Goal: Transaction & Acquisition: Purchase product/service

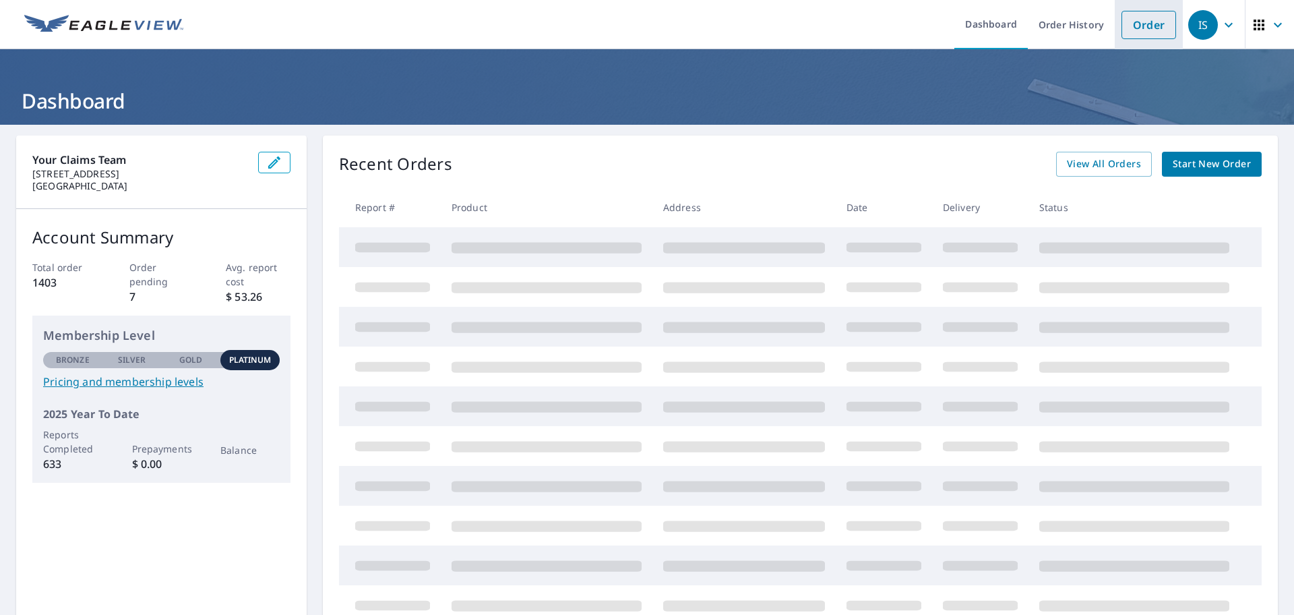
click at [1136, 28] on link "Order" at bounding box center [1149, 25] width 55 height 28
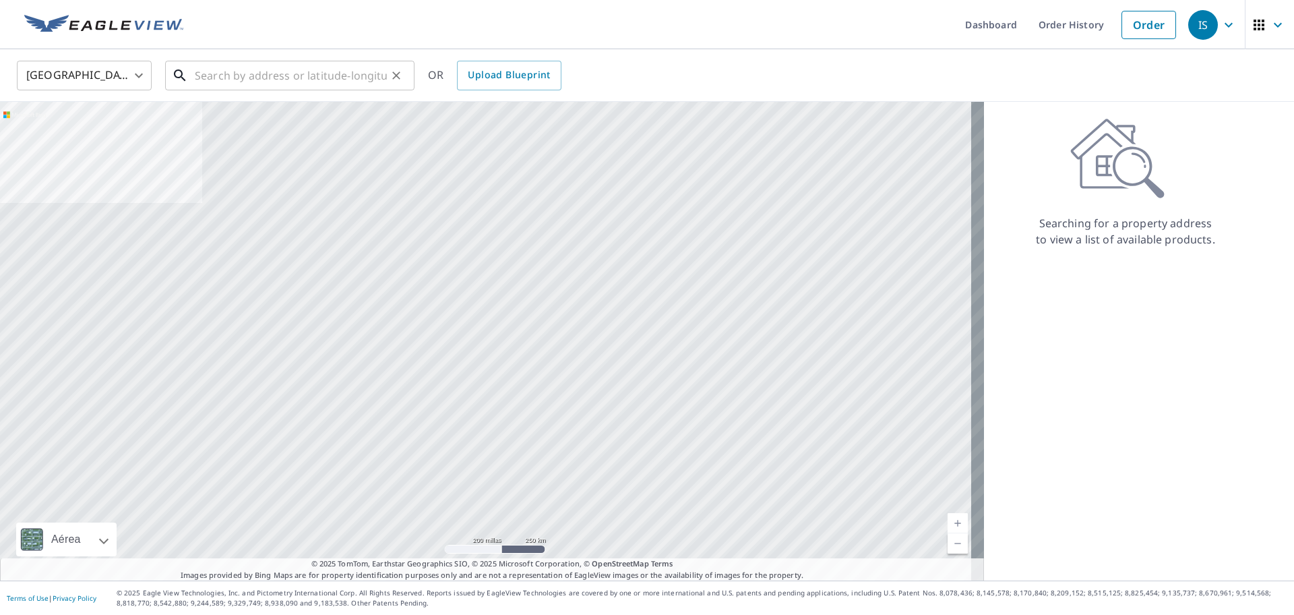
click at [304, 67] on input "text" at bounding box center [291, 76] width 192 height 38
paste input "[STREET_ADDRESS][US_STATE]"
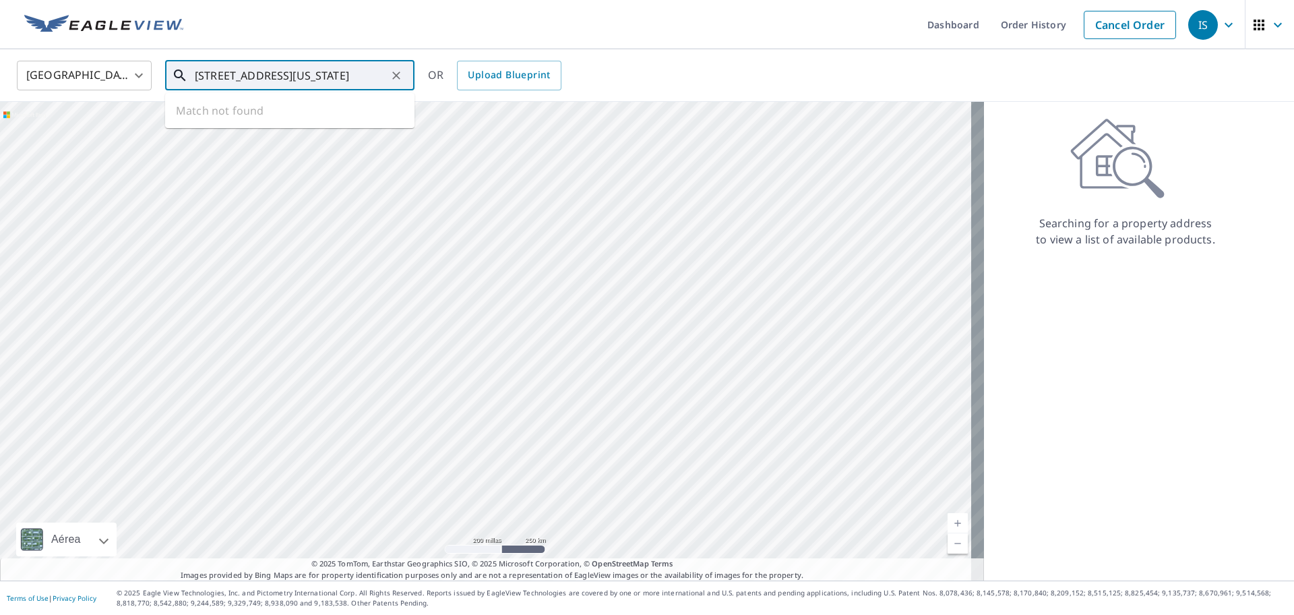
scroll to position [0, 107]
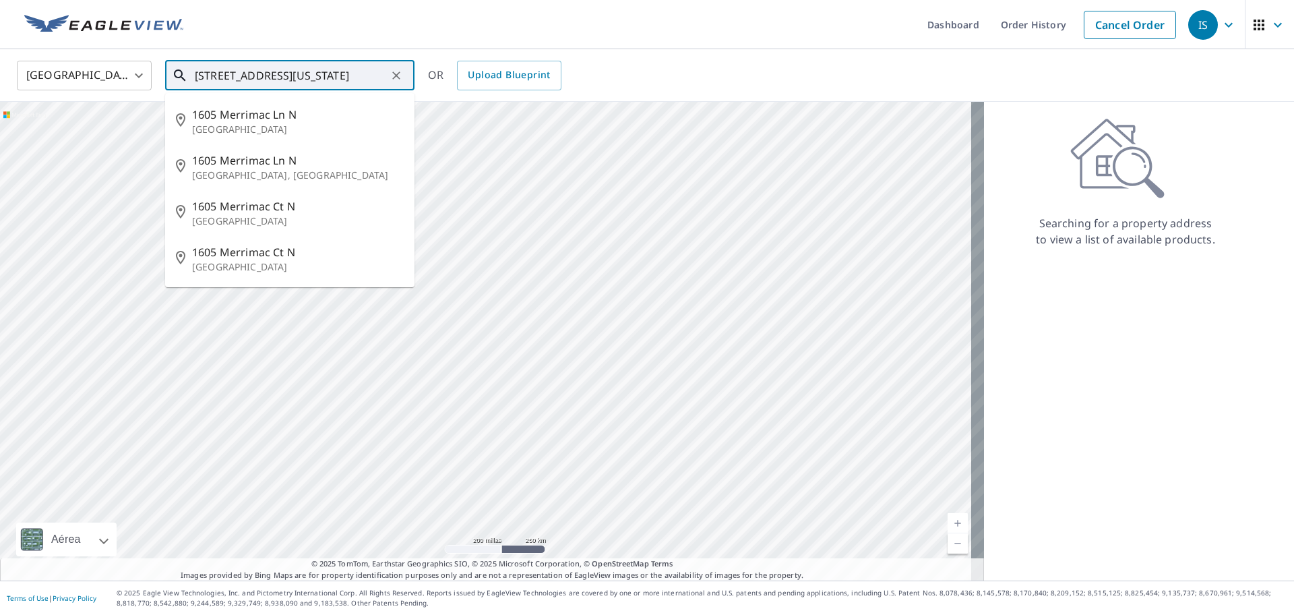
type input "[STREET_ADDRESS][US_STATE]"
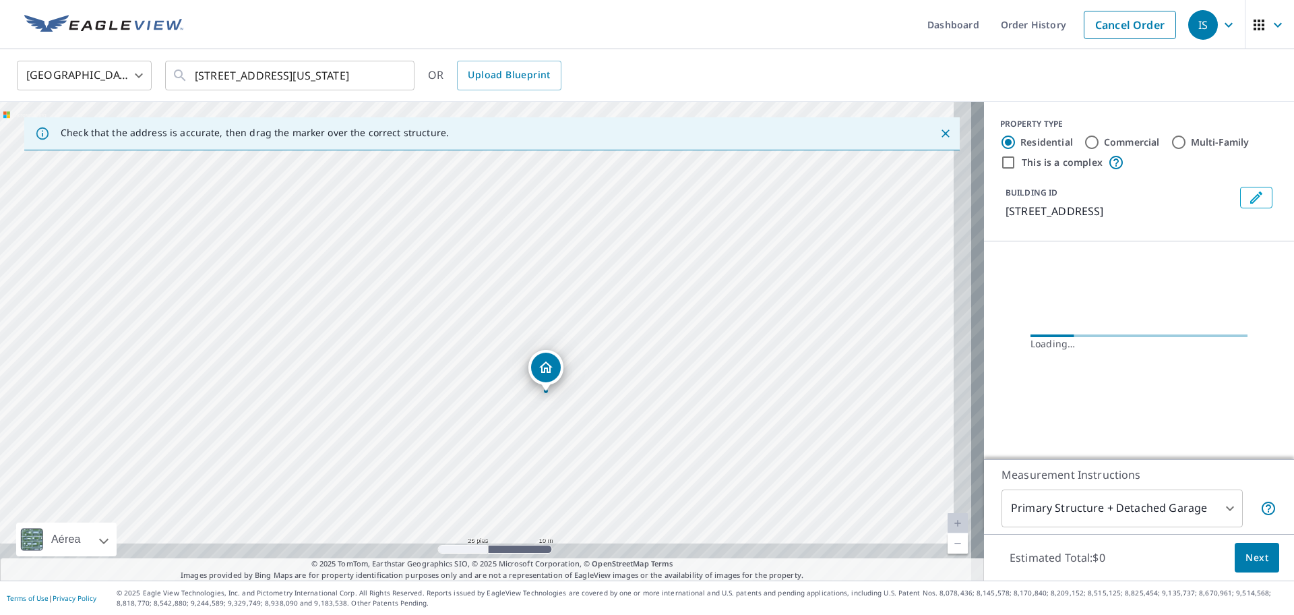
drag, startPoint x: 503, startPoint y: 376, endPoint x: 493, endPoint y: 340, distance: 37.6
click at [493, 340] on div "[STREET_ADDRESS]" at bounding box center [492, 341] width 984 height 479
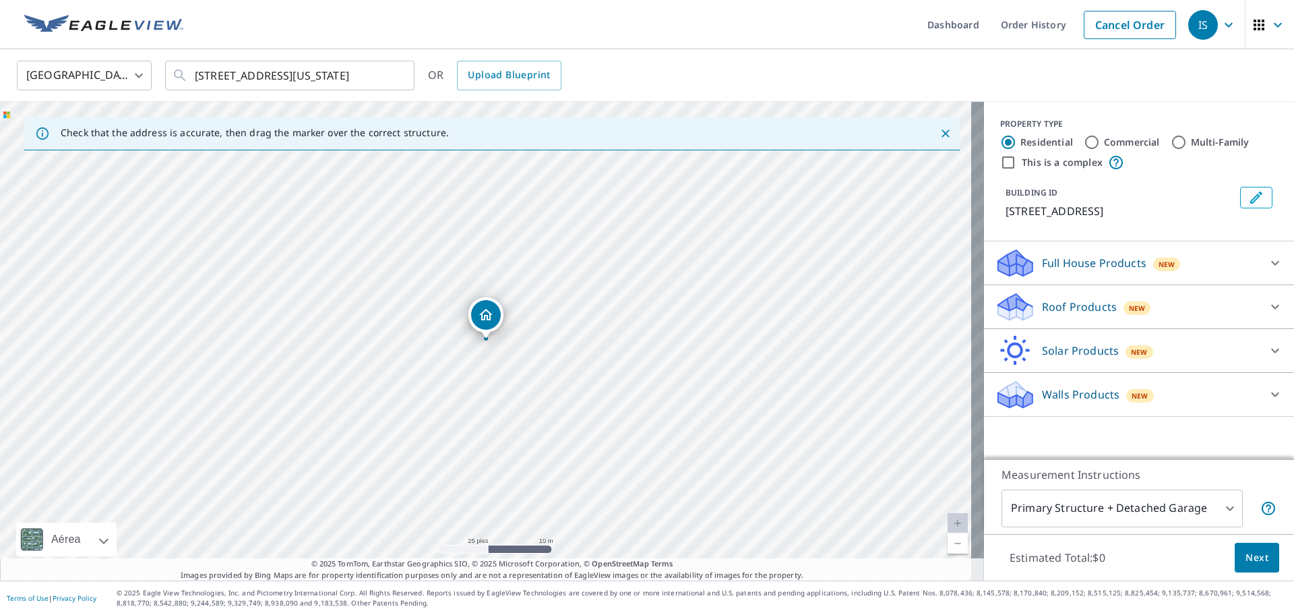
click at [1048, 384] on div "Walls Products New" at bounding box center [1127, 395] width 264 height 32
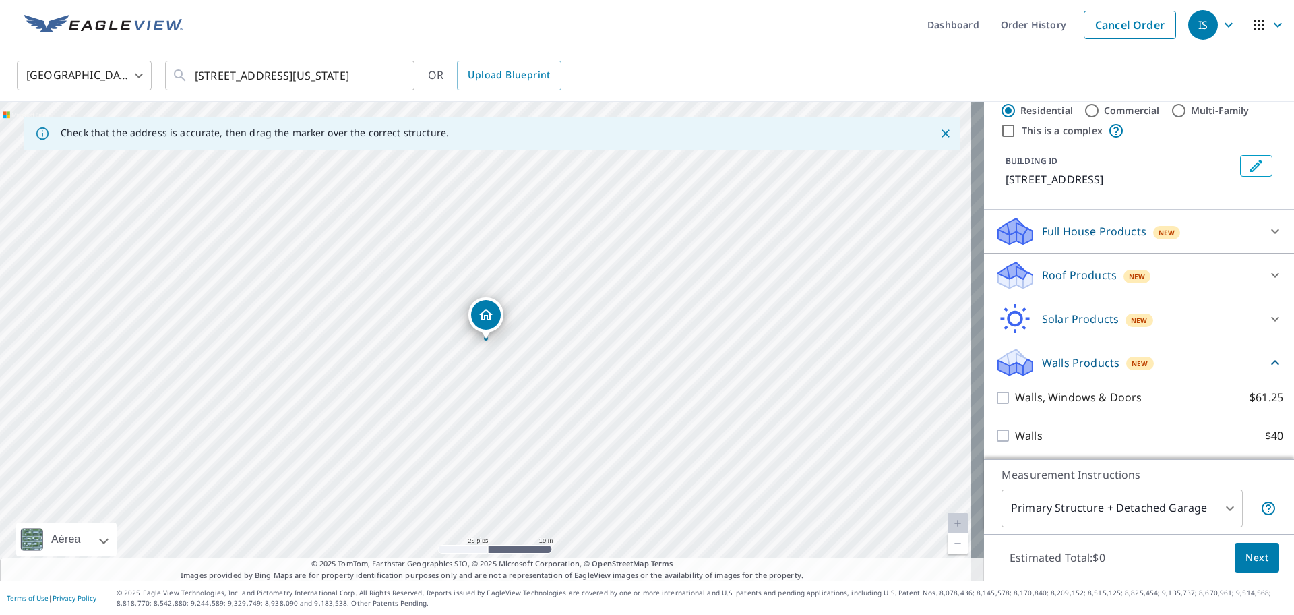
scroll to position [49, 0]
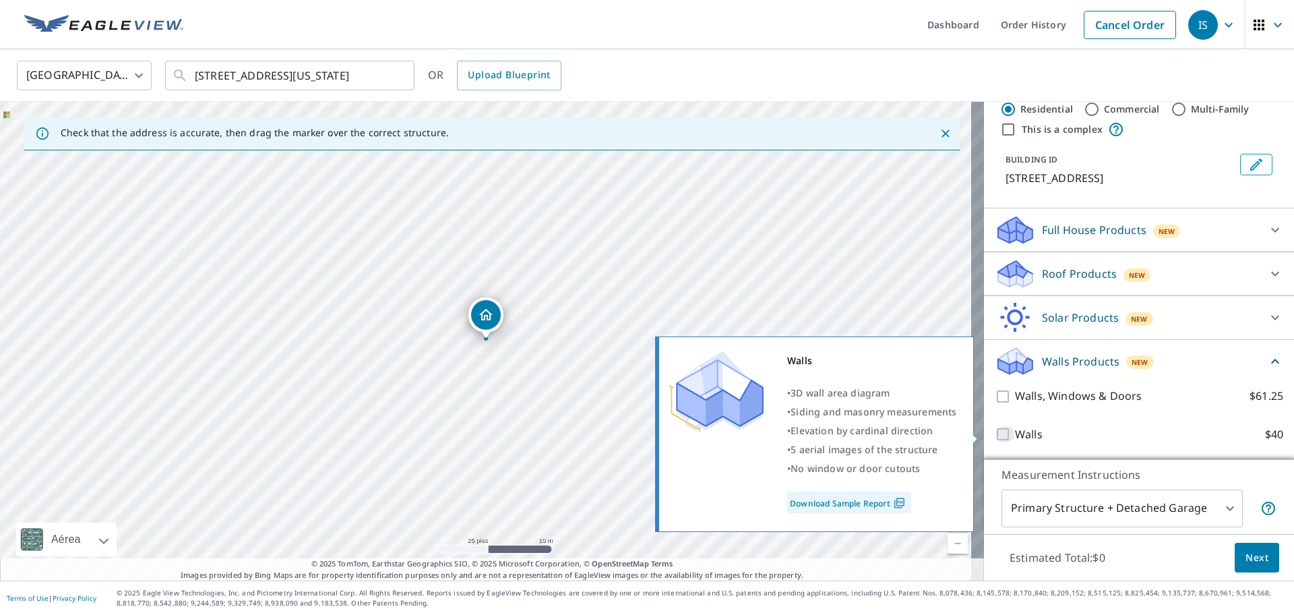
click at [995, 435] on input "Walls $40" at bounding box center [1005, 434] width 20 height 16
checkbox input "true"
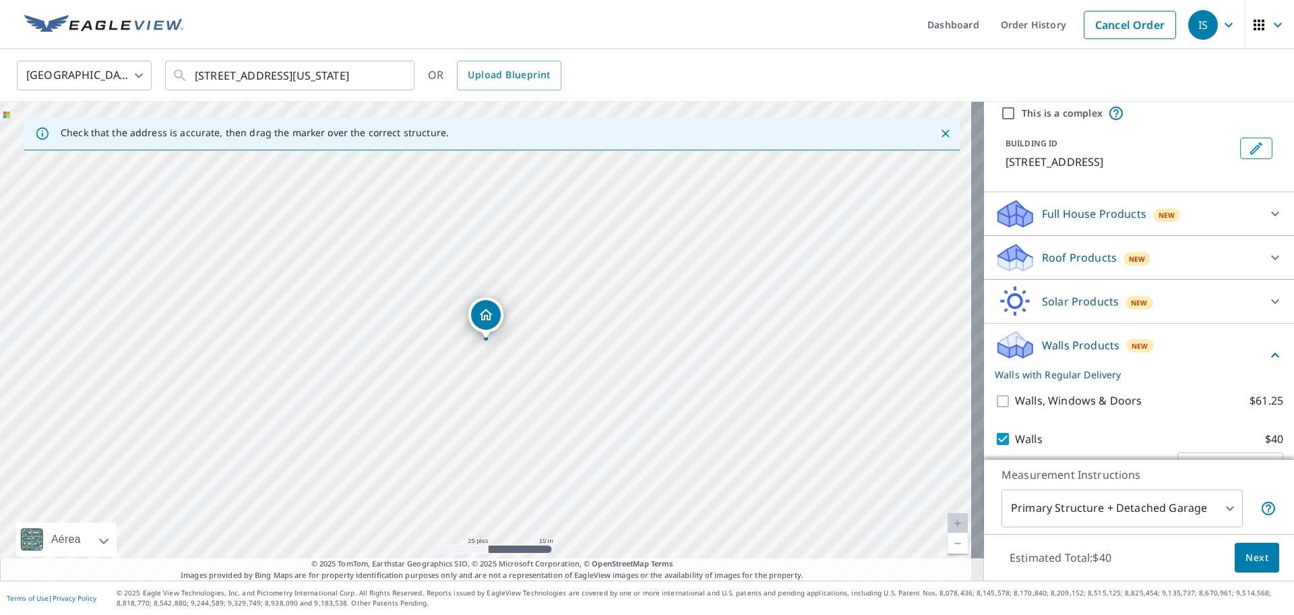
click at [1148, 501] on body "IS IS Dashboard Order History Cancel Order IS [GEOGRAPHIC_DATA] US ​ [STREET_AD…" at bounding box center [647, 307] width 1294 height 615
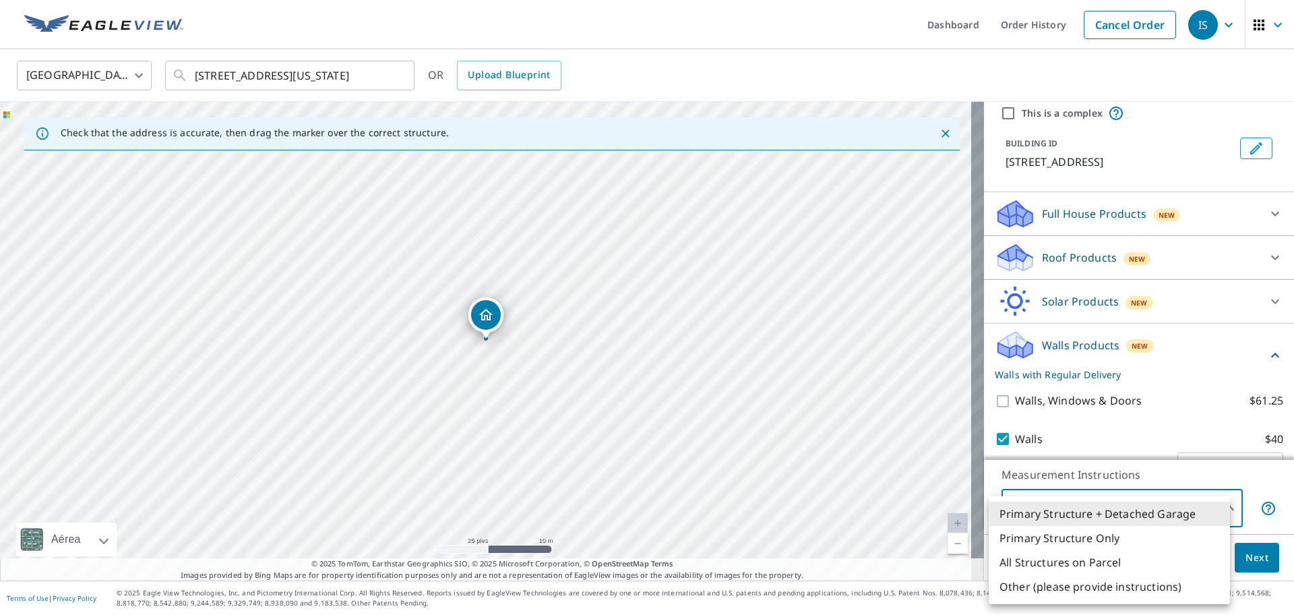
click at [1089, 553] on li "All Structures on Parcel" at bounding box center [1109, 562] width 241 height 24
type input "3"
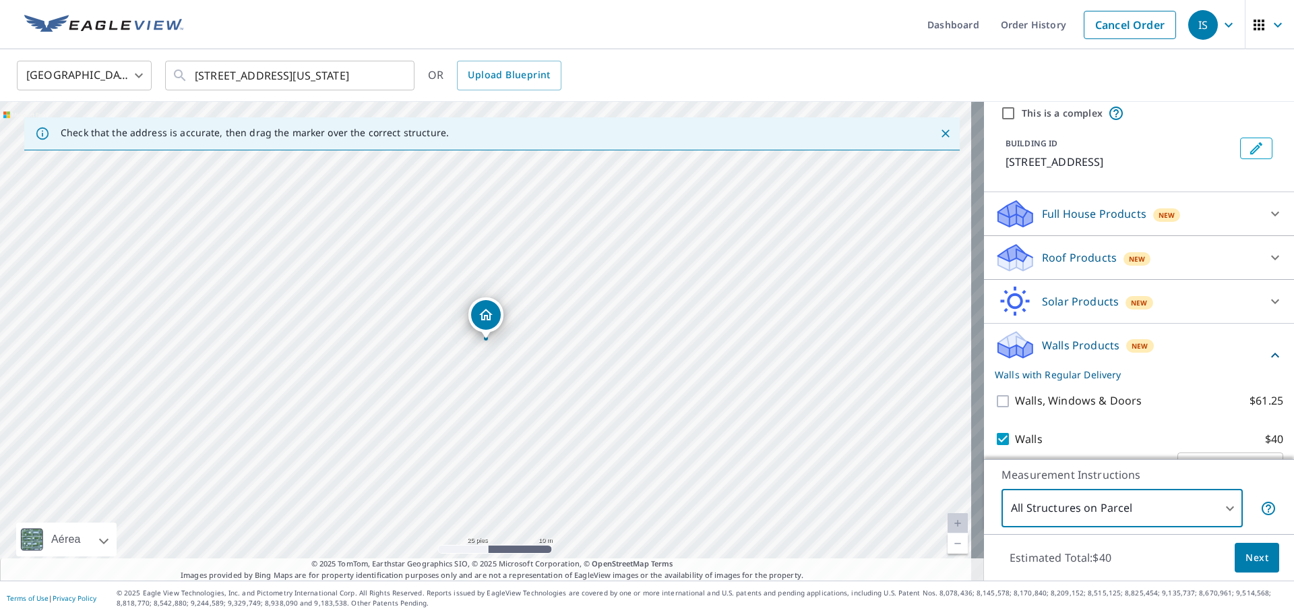
click at [1249, 562] on span "Next" at bounding box center [1257, 557] width 23 height 17
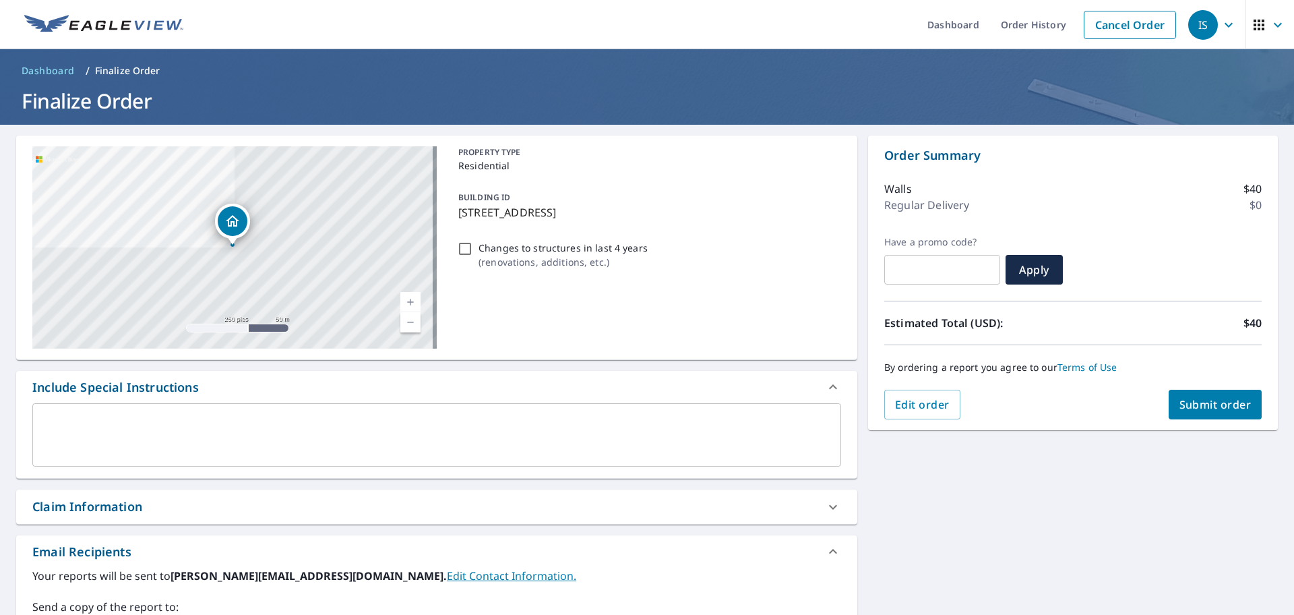
click at [152, 500] on div "Claim Information" at bounding box center [424, 506] width 785 height 18
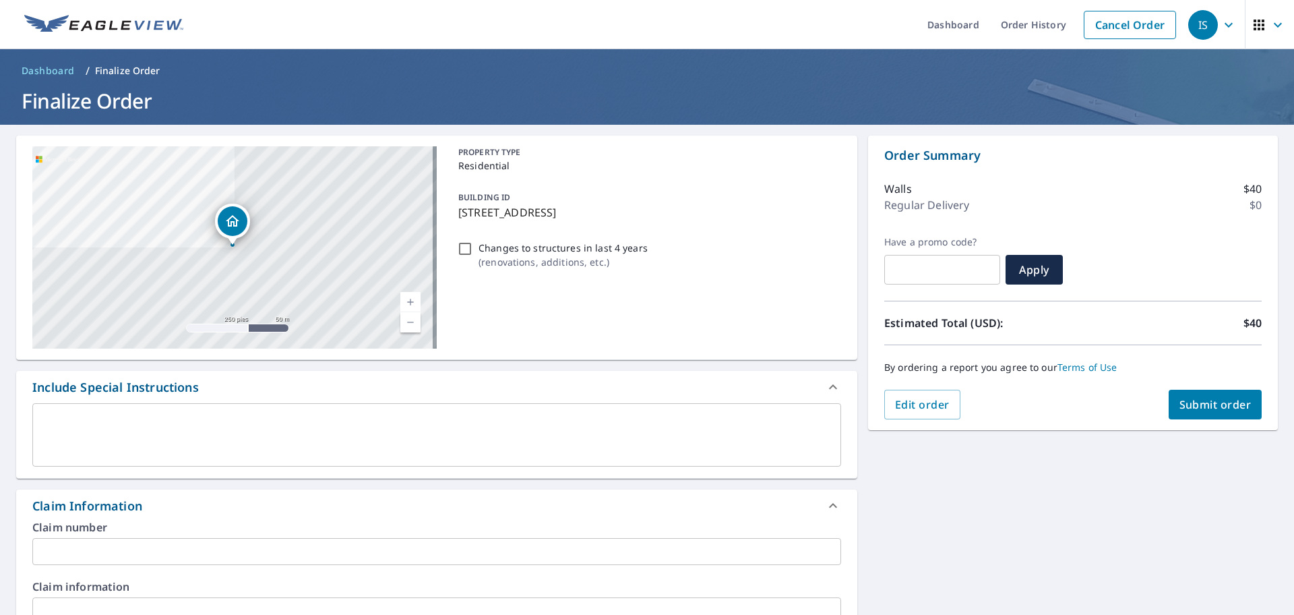
click at [104, 547] on input "text" at bounding box center [436, 551] width 809 height 27
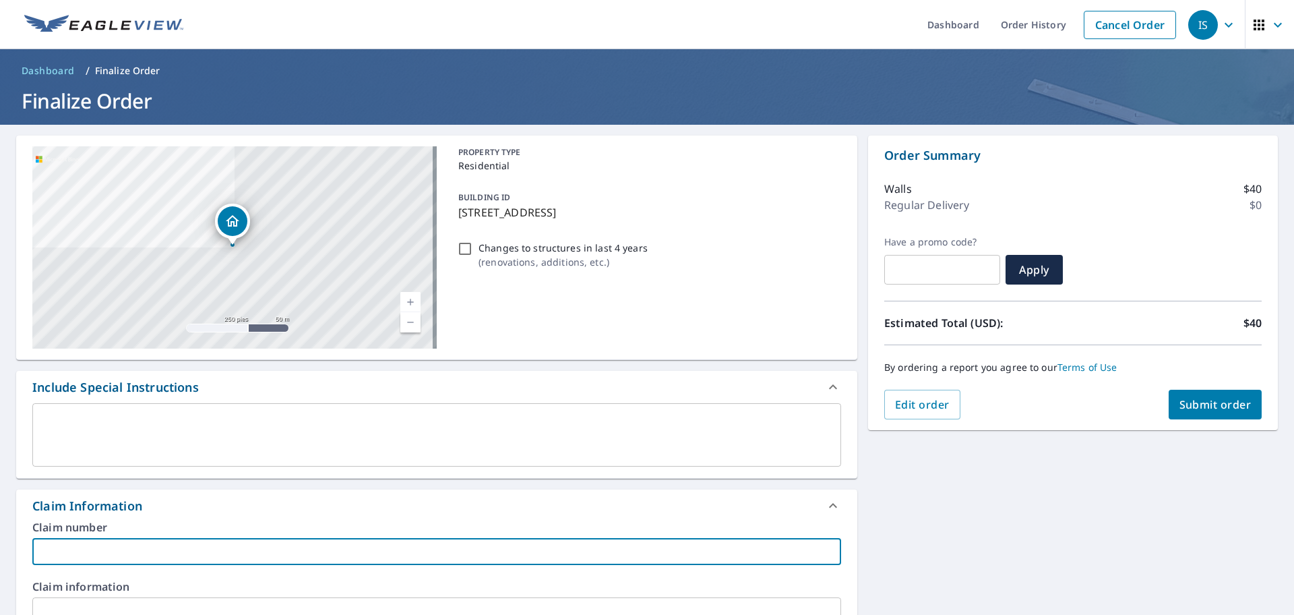
paste input "[PERSON_NAME]"
type input "[PERSON_NAME]"
click at [1186, 404] on span "Submit order" at bounding box center [1216, 404] width 72 height 15
